Goal: Find contact information: Find contact information

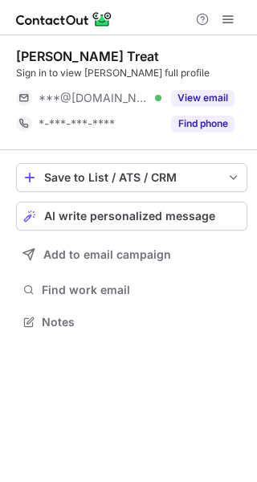
scroll to position [7, 8]
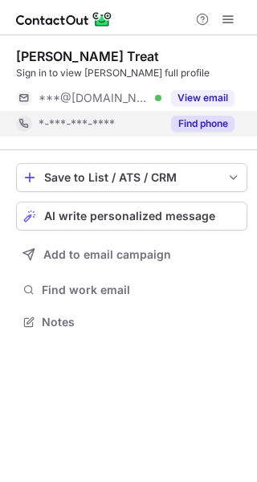
click at [211, 125] on button "Find phone" at bounding box center [203, 124] width 64 height 16
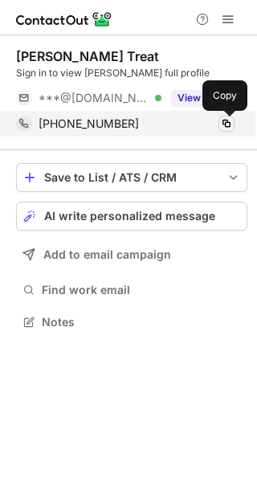
click at [227, 121] on span at bounding box center [226, 123] width 13 height 13
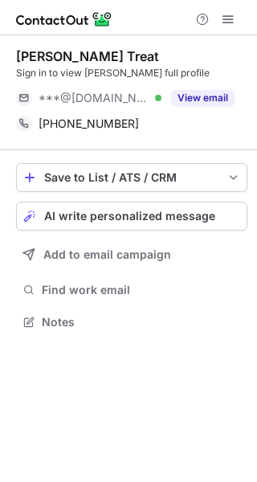
scroll to position [310, 257]
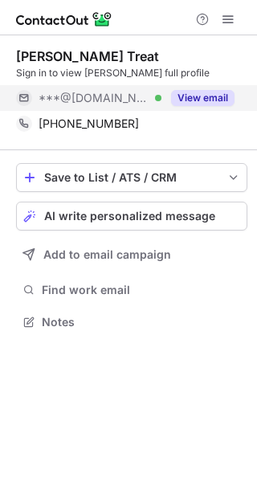
click at [203, 102] on button "View email" at bounding box center [203, 98] width 64 height 16
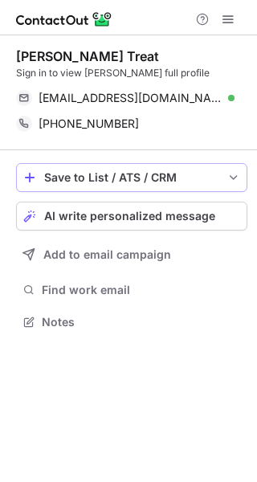
scroll to position [310, 257]
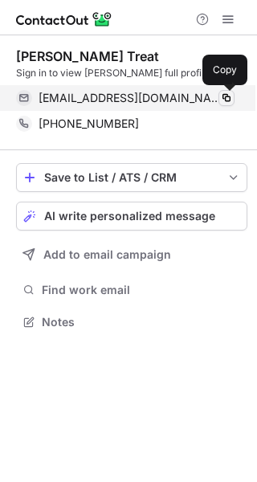
click at [226, 96] on span at bounding box center [226, 98] width 13 height 13
